Goal: Task Accomplishment & Management: Manage account settings

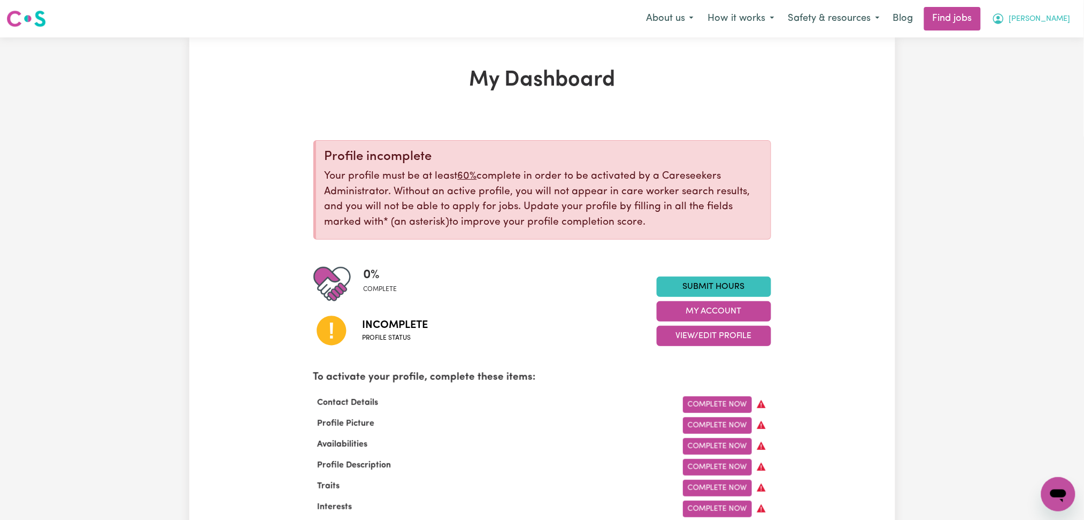
drag, startPoint x: 1050, startPoint y: 19, endPoint x: 1048, endPoint y: 26, distance: 6.8
click at [1050, 20] on span "[PERSON_NAME]" at bounding box center [1040, 19] width 62 height 12
click at [1032, 86] on link "Logout" at bounding box center [1035, 82] width 85 height 20
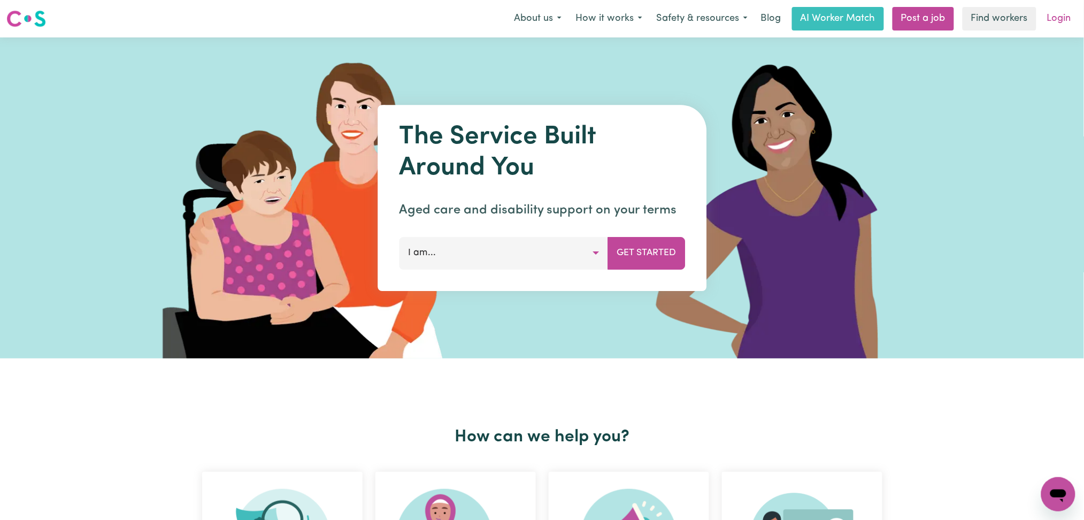
click at [1071, 21] on link "Login" at bounding box center [1059, 19] width 37 height 24
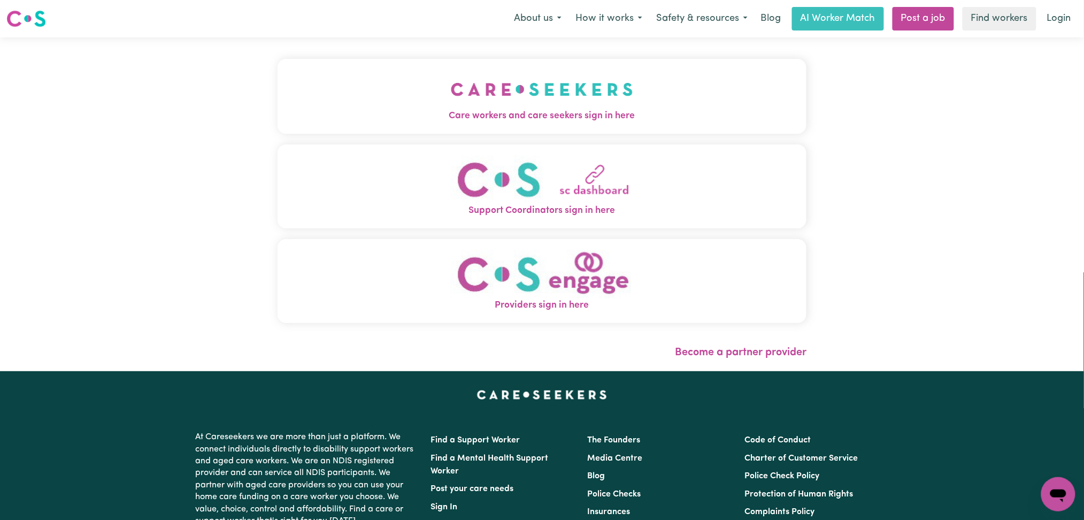
click at [409, 124] on button "Care workers and care seekers sign in here" at bounding box center [543, 96] width 530 height 75
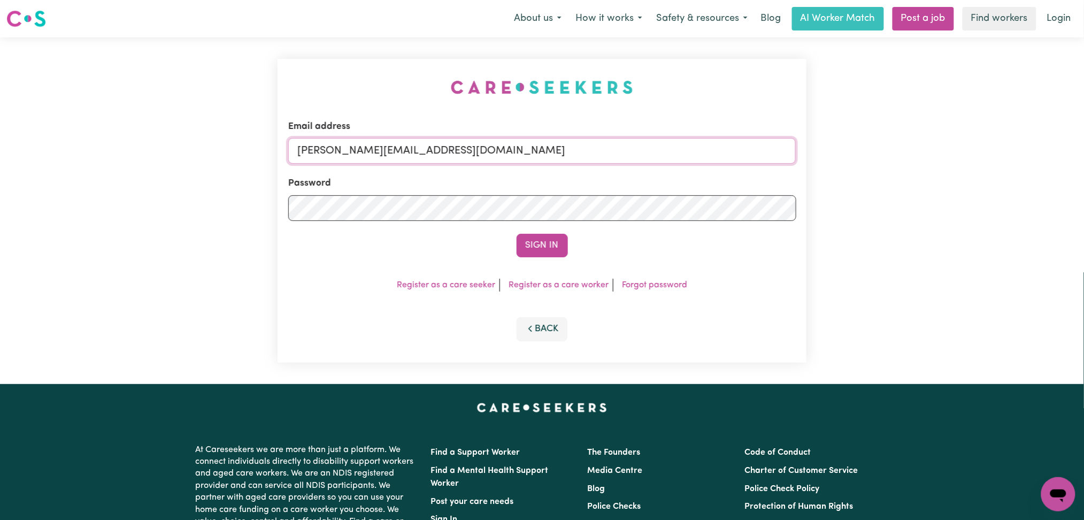
click at [428, 146] on input "[PERSON_NAME][EMAIL_ADDRESS][DOMAIN_NAME]" at bounding box center [542, 151] width 508 height 26
drag, startPoint x: 355, startPoint y: 144, endPoint x: 591, endPoint y: 166, distance: 236.9
click at [611, 146] on input "Superuser~[EMAIL_ADDRESS][DOMAIN_NAME]" at bounding box center [542, 151] width 508 height 26
type input "Superuser~[EMAIL_ADDRESS][DOMAIN_NAME]"
click at [550, 248] on button "Sign In" at bounding box center [542, 246] width 51 height 24
